Goal: Task Accomplishment & Management: Use online tool/utility

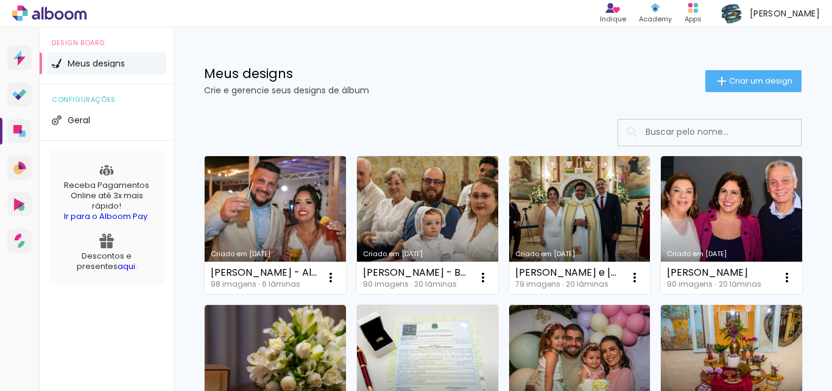
click at [288, 176] on link "Criado em [DATE]" at bounding box center [275, 225] width 141 height 138
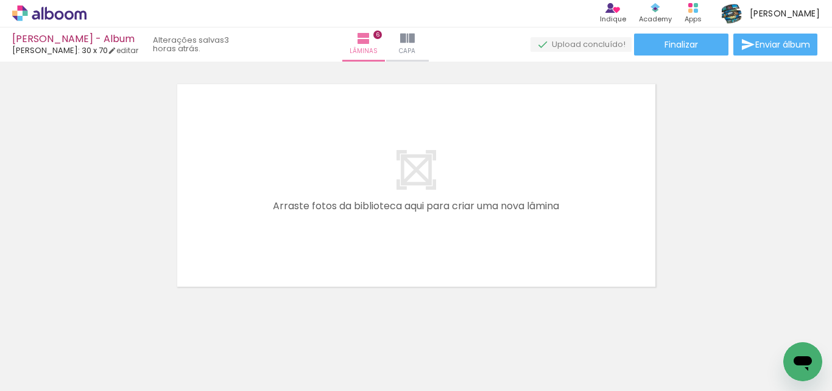
scroll to position [1486, 0]
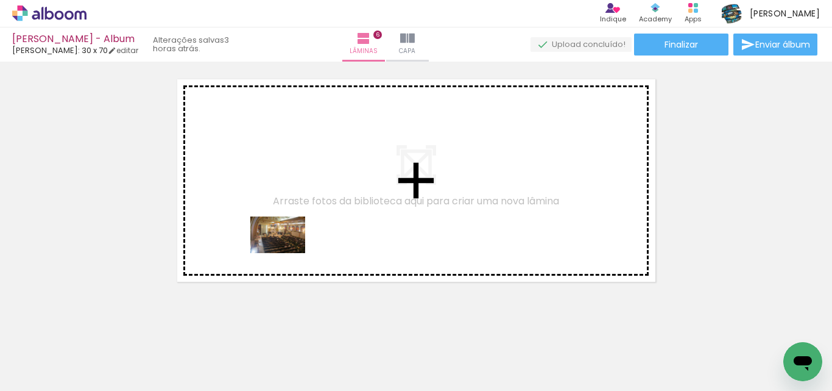
drag, startPoint x: 246, startPoint y: 347, endPoint x: 299, endPoint y: 257, distance: 105.1
click at [291, 239] on quentale-workspace at bounding box center [416, 195] width 832 height 391
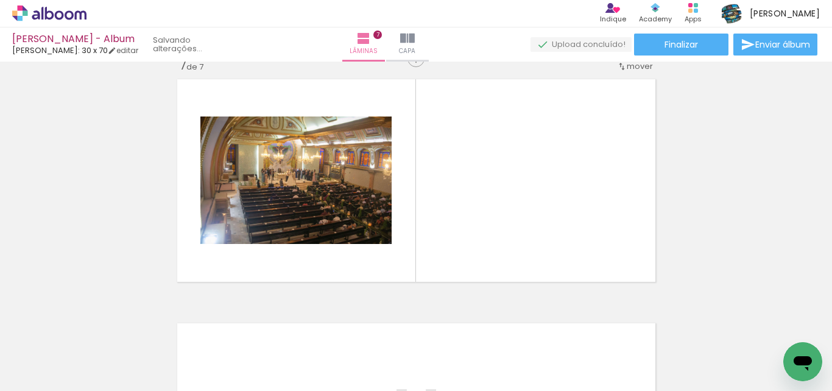
scroll to position [1478, 0]
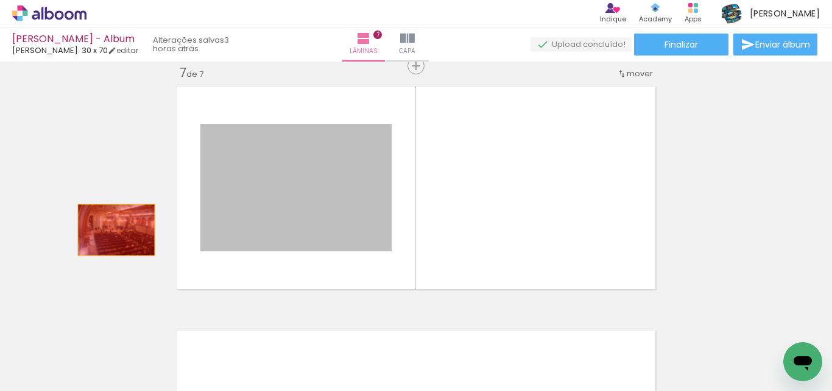
drag, startPoint x: 313, startPoint y: 180, endPoint x: 112, endPoint y: 230, distance: 207.1
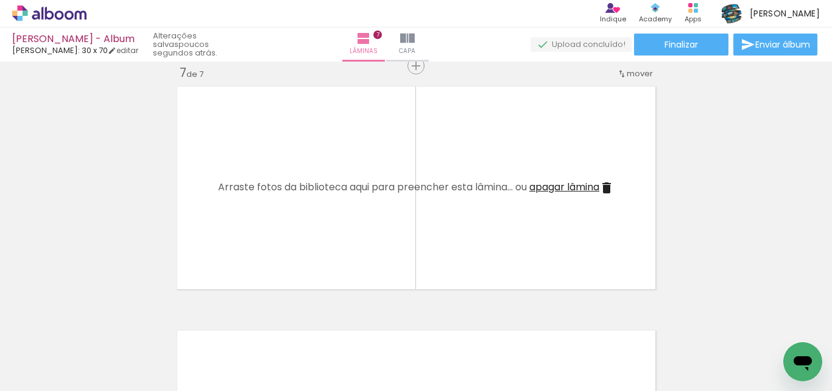
scroll to position [0, 1366]
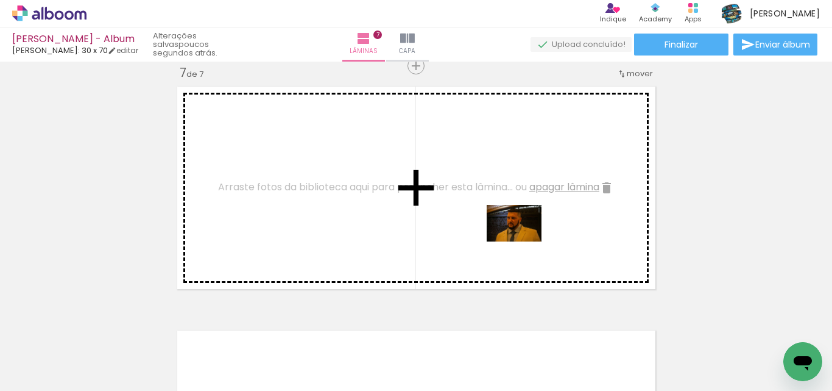
drag, startPoint x: 333, startPoint y: 353, endPoint x: 453, endPoint y: 344, distance: 120.4
click at [524, 241] on quentale-workspace at bounding box center [416, 195] width 832 height 391
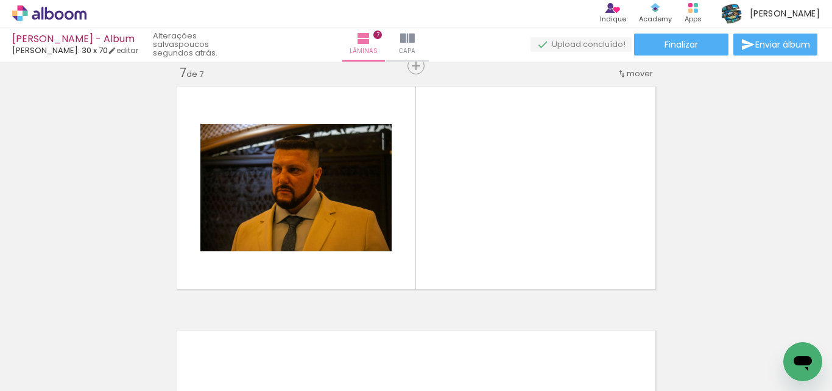
scroll to position [0, 4409]
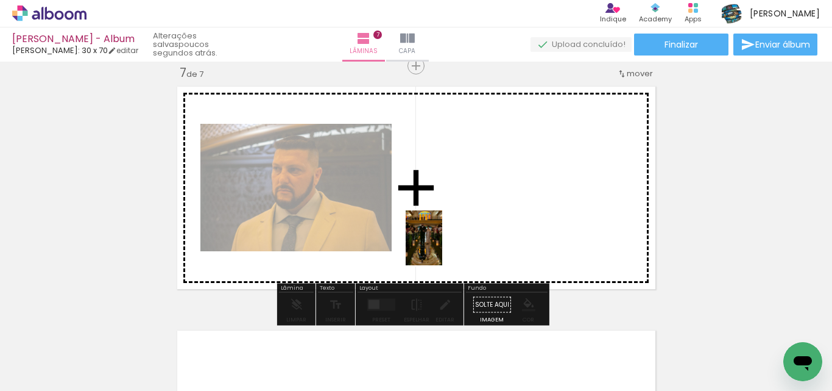
drag, startPoint x: 288, startPoint y: 349, endPoint x: 444, endPoint y: 245, distance: 187.6
click at [444, 245] on quentale-workspace at bounding box center [416, 195] width 832 height 391
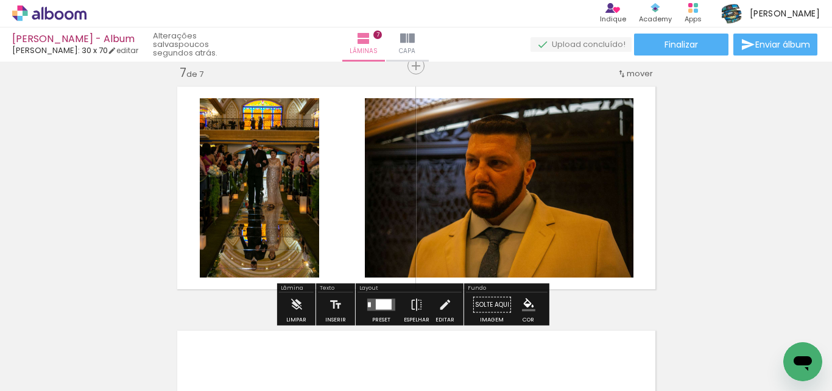
scroll to position [0, 4409]
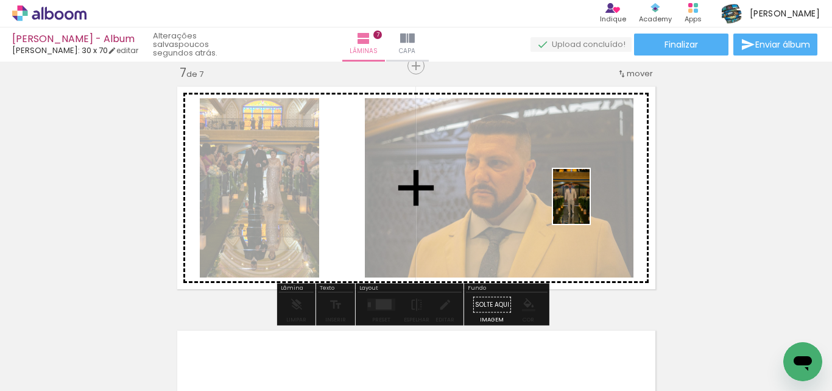
drag, startPoint x: 349, startPoint y: 355, endPoint x: 592, endPoint y: 205, distance: 286.0
click at [592, 205] on quentale-workspace at bounding box center [416, 195] width 832 height 391
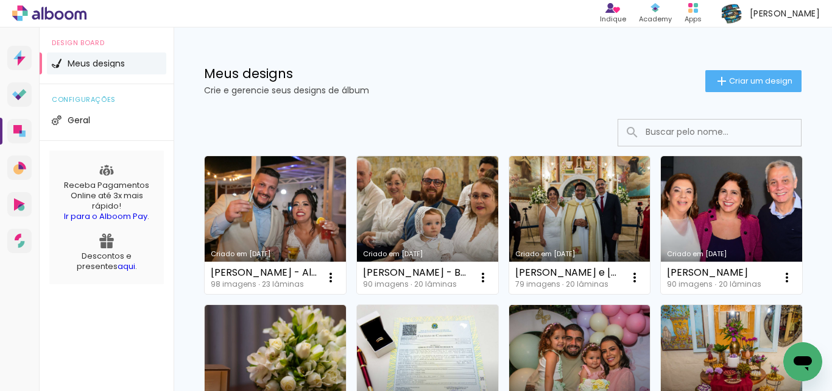
drag, startPoint x: 0, startPoint y: 0, endPoint x: 315, endPoint y: 190, distance: 368.0
click at [315, 190] on link "Criado em [DATE]" at bounding box center [275, 225] width 141 height 138
